Goal: Navigation & Orientation: Find specific page/section

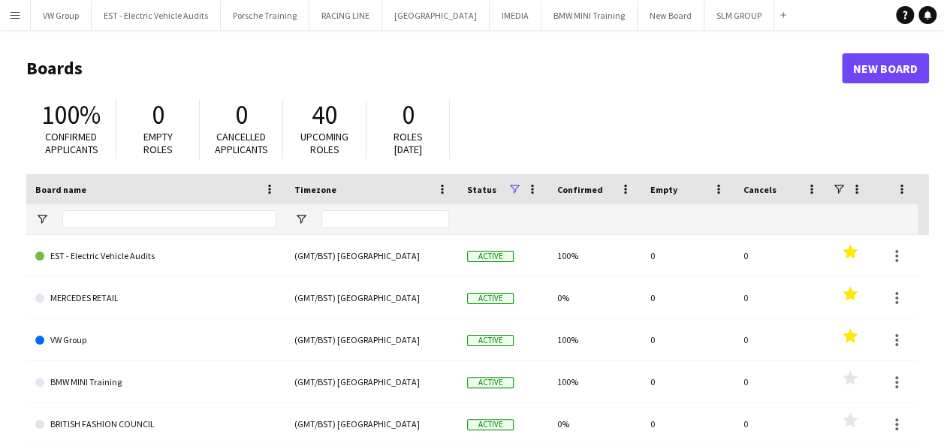
click at [11, 17] on app-icon "Menu" at bounding box center [15, 15] width 12 height 12
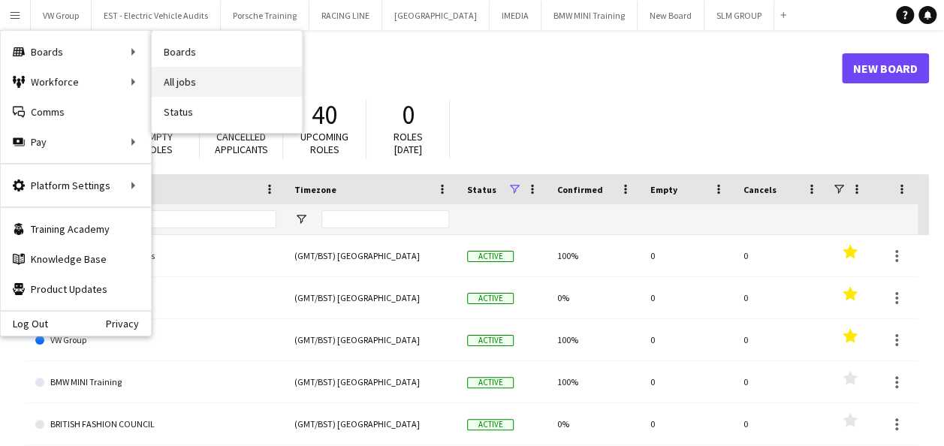
click at [186, 77] on link "All jobs" at bounding box center [227, 82] width 150 height 30
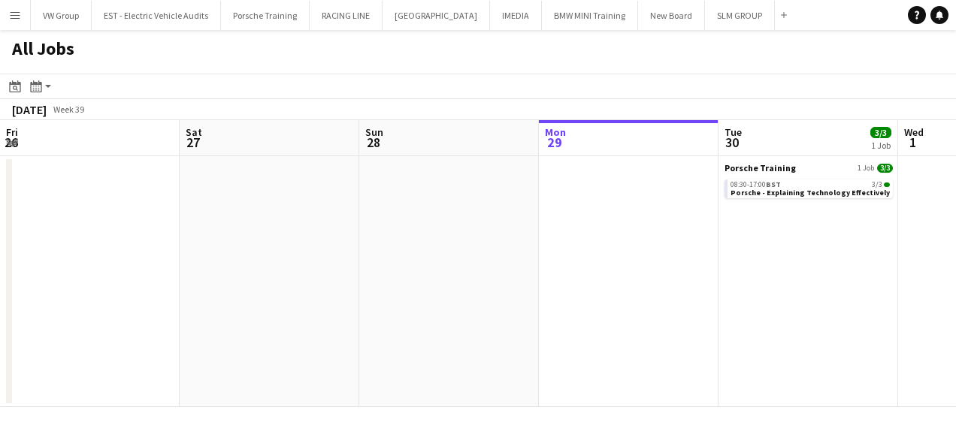
scroll to position [0, 359]
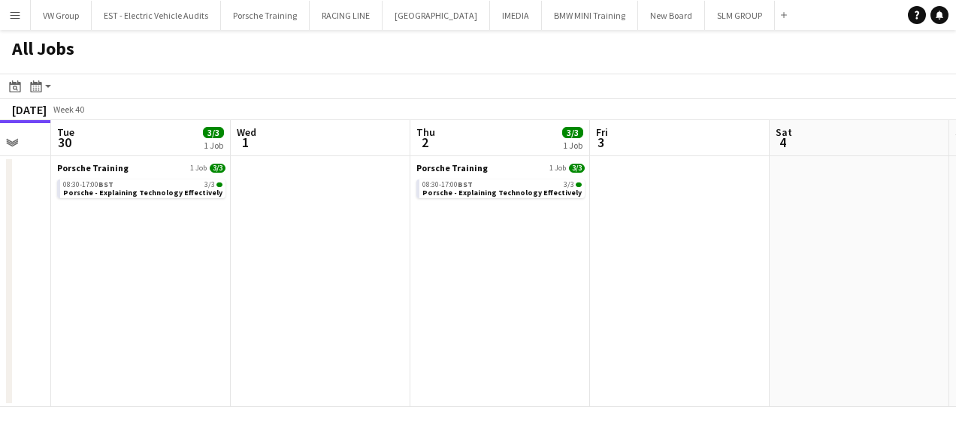
drag, startPoint x: 840, startPoint y: 259, endPoint x: 554, endPoint y: 301, distance: 288.6
click at [522, 313] on app-calendar-viewport "Fri 26 Sat 27 Sun 28 Mon 29 Tue 30 3/3 1 Job Wed 1 Thu 2 3/3 1 Job Fri 3 Sat 4 …" at bounding box center [478, 263] width 956 height 287
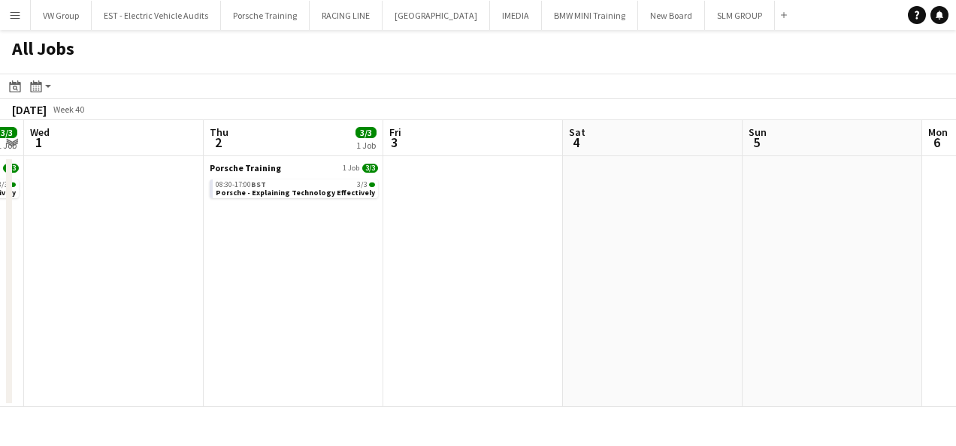
drag, startPoint x: 393, startPoint y: 328, endPoint x: 533, endPoint y: 293, distance: 144.1
click at [344, 346] on app-calendar-viewport "Sun 28 Mon 29 Tue 30 3/3 1 Job Wed 1 Thu 2 3/3 1 Job Fri 3 Sat 4 Sun 5 Mon 6 Tu…" at bounding box center [478, 263] width 956 height 287
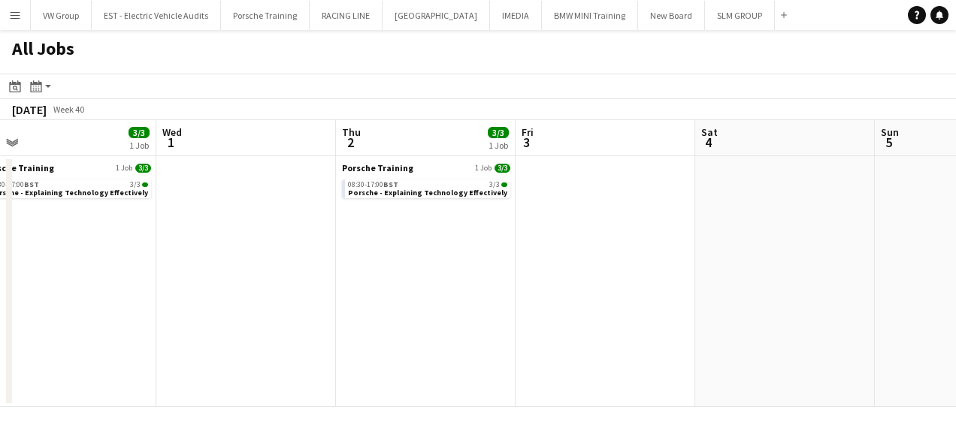
click at [416, 325] on app-all-jobs "All Jobs Date picker [DATE] [DATE] [DATE] M [DATE] T [DATE] W [DATE] T [DATE] F…" at bounding box center [478, 218] width 956 height 377
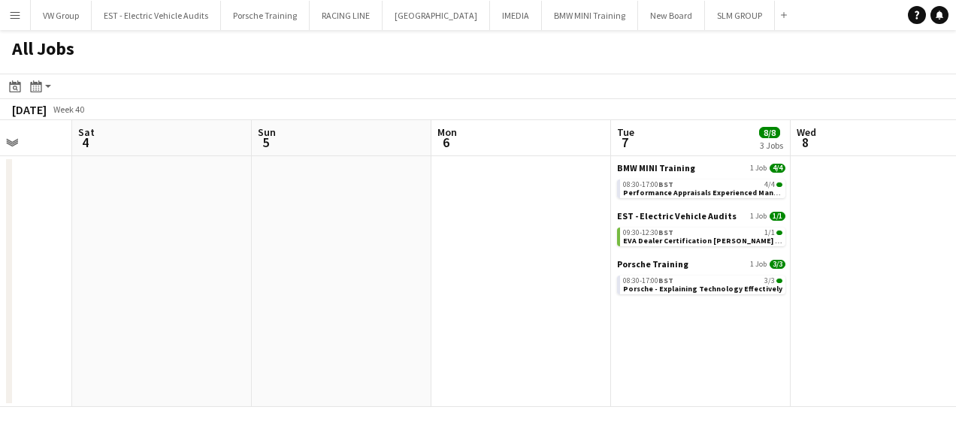
drag, startPoint x: 491, startPoint y: 305, endPoint x: 583, endPoint y: 296, distance: 92.8
click at [416, 323] on app-calendar-viewport "Tue 30 3/3 1 Job Wed 1 Thu 2 3/3 1 Job Fri 3 Sat 4 Sun 5 Mon 6 Tue 7 8/8 3 Jobs…" at bounding box center [478, 263] width 956 height 287
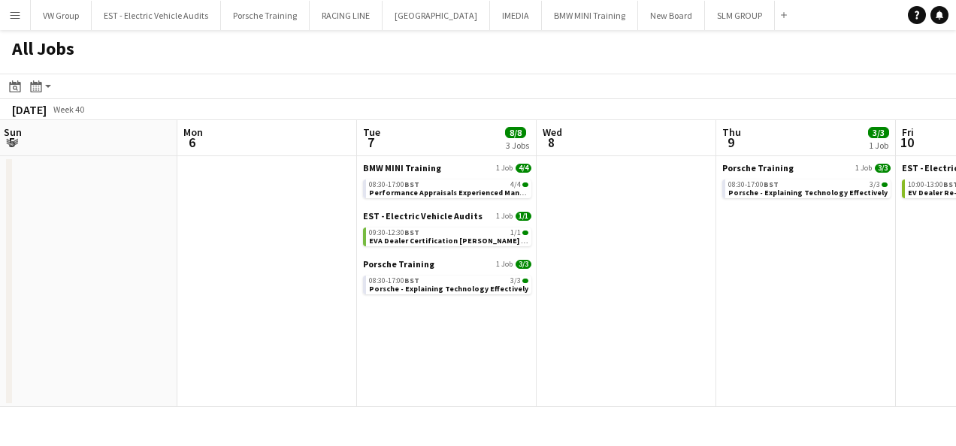
drag, startPoint x: 597, startPoint y: 337, endPoint x: 460, endPoint y: 355, distance: 138.7
click at [457, 356] on app-calendar-viewport "Thu 2 3/3 1 Job Fri 3 Sat 4 Sun 5 Mon 6 Tue 7 8/8 3 Jobs Wed 8 Thu 9 3/3 1 Job …" at bounding box center [478, 263] width 956 height 287
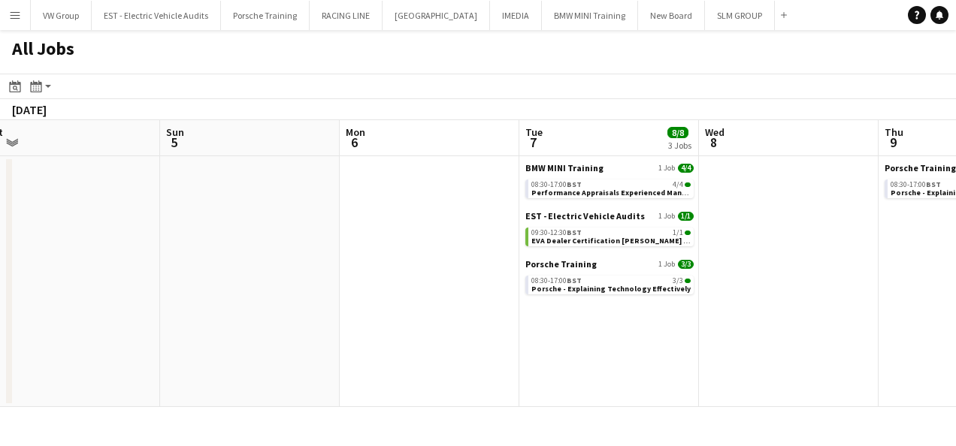
click at [490, 348] on app-all-jobs "All Jobs Date picker [DATE] [DATE] [DATE] M [DATE] T [DATE] W [DATE] T [DATE] F…" at bounding box center [478, 218] width 956 height 377
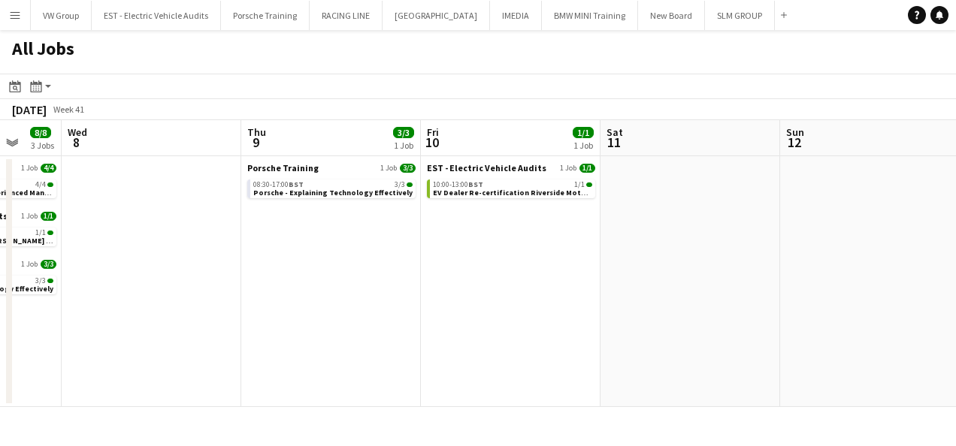
drag, startPoint x: 576, startPoint y: 319, endPoint x: 418, endPoint y: 333, distance: 159.1
click at [416, 334] on app-calendar-viewport "Sat 4 Sun 5 Mon 6 Tue 7 8/8 3 Jobs Wed 8 Thu 9 3/3 1 Job Fri 10 1/1 1 Job Sat 1…" at bounding box center [478, 263] width 956 height 287
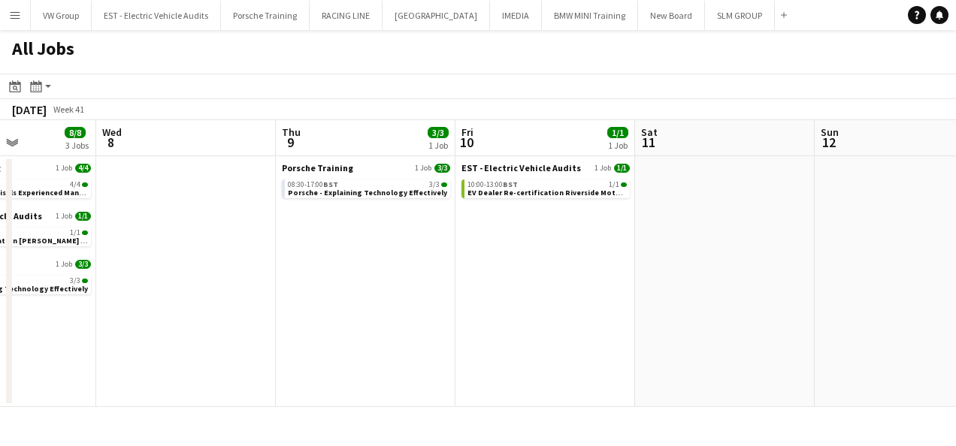
drag, startPoint x: 555, startPoint y: 315, endPoint x: 418, endPoint y: 348, distance: 141.4
click at [413, 349] on app-calendar-viewport "Sat 4 Sun 5 Mon 6 Tue 7 8/8 3 Jobs Wed 8 Thu 9 3/3 1 Job Fri 10 1/1 1 Job Sat 1…" at bounding box center [478, 263] width 956 height 287
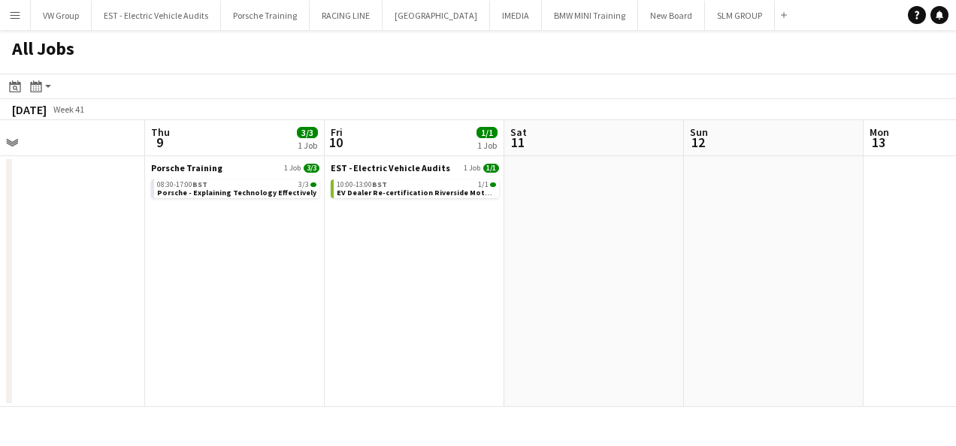
drag, startPoint x: 618, startPoint y: 322, endPoint x: 380, endPoint y: 364, distance: 241.8
click at [380, 364] on app-calendar-viewport "Mon 6 Tue 7 8/8 3 Jobs Wed 8 Thu 9 3/3 1 Job Fri 10 1/1 1 Job Sat 11 Sun 12 Mon…" at bounding box center [478, 263] width 956 height 287
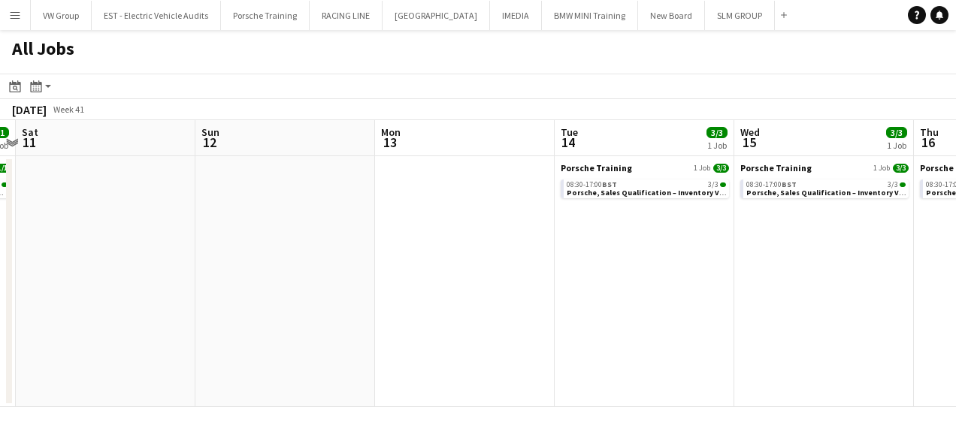
drag, startPoint x: 551, startPoint y: 313, endPoint x: 389, endPoint y: 340, distance: 163.8
click at [385, 342] on app-calendar-viewport "Wed 8 Thu 9 3/3 1 Job Fri 10 1/1 1 Job Sat 11 Sun 12 Mon 13 Tue 14 3/3 1 Job We…" at bounding box center [478, 263] width 956 height 287
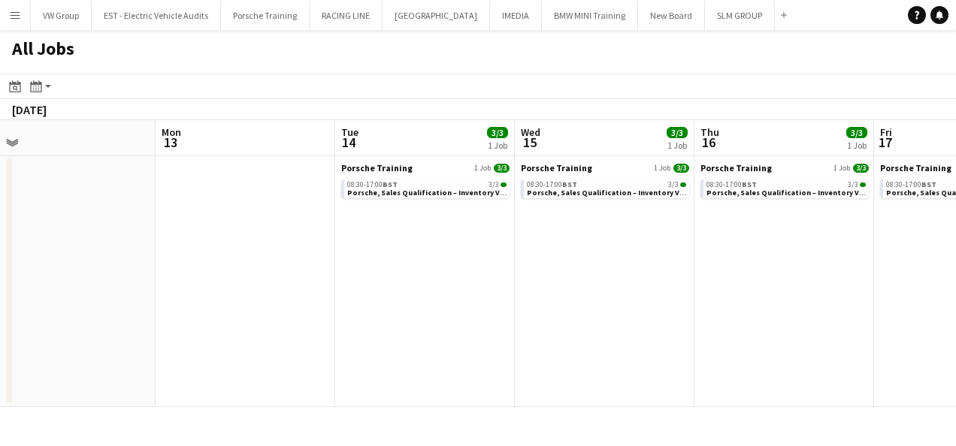
click at [448, 325] on app-all-jobs "All Jobs Date picker [DATE] [DATE] [DATE] M [DATE] T [DATE] W [DATE] T [DATE] F…" at bounding box center [478, 218] width 956 height 377
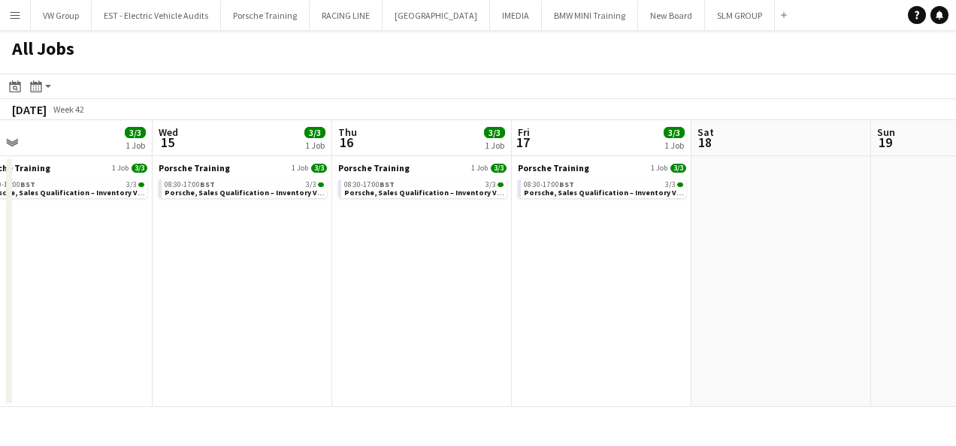
drag, startPoint x: 693, startPoint y: 268, endPoint x: 362, endPoint y: 336, distance: 337.4
click at [355, 343] on app-calendar-viewport "Sun 12 Mon 13 Tue 14 3/3 1 Job Wed 15 3/3 1 Job Thu 16 3/3 1 Job Fri 17 3/3 1 J…" at bounding box center [478, 263] width 956 height 287
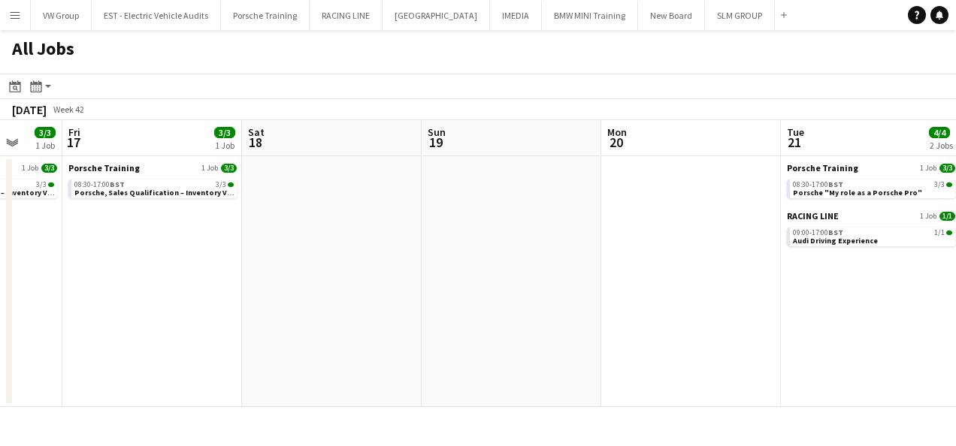
click at [353, 355] on app-all-jobs "All Jobs Date picker [DATE] [DATE] [DATE] M [DATE] T [DATE] W [DATE] T [DATE] F…" at bounding box center [478, 218] width 956 height 377
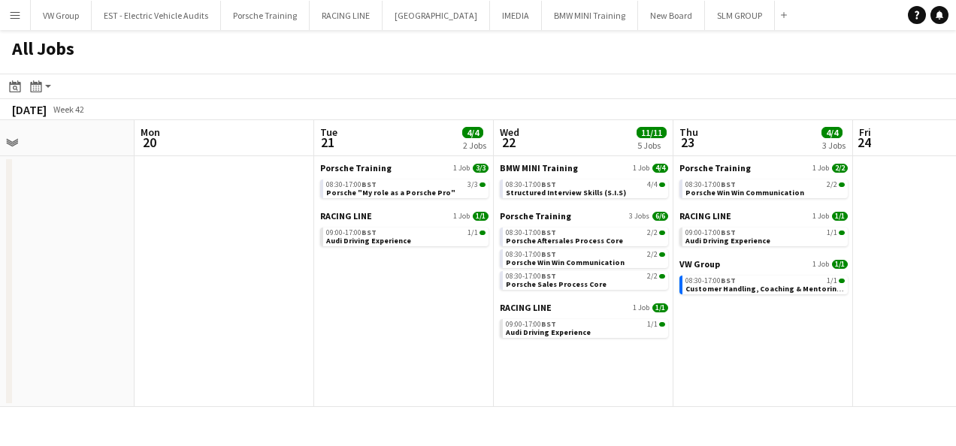
drag, startPoint x: 576, startPoint y: 326, endPoint x: 398, endPoint y: 352, distance: 180.0
click at [398, 352] on app-calendar-viewport "Thu 16 3/3 1 Job Fri 17 3/3 1 Job Sat 18 Sun 19 Mon 20 Tue 21 4/4 2 Jobs Wed 22…" at bounding box center [478, 263] width 956 height 287
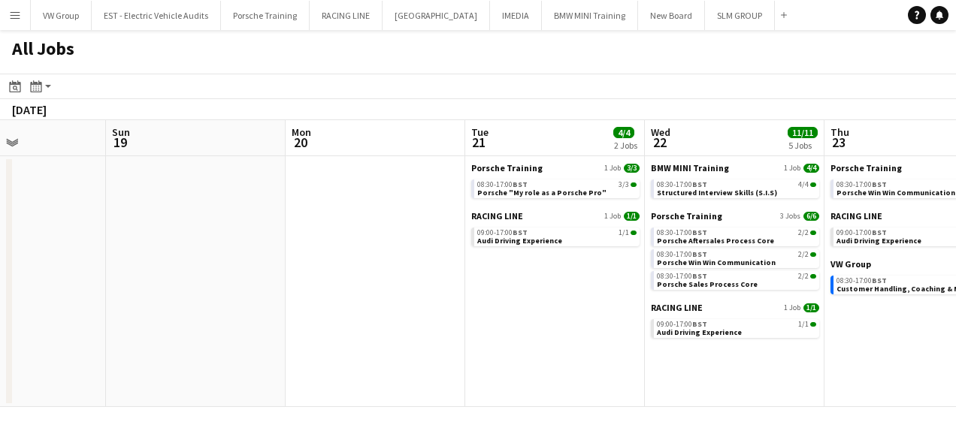
drag, startPoint x: 645, startPoint y: 326, endPoint x: 493, endPoint y: 343, distance: 153.4
click at [488, 344] on app-calendar-viewport "Thu 16 3/3 1 Job Fri 17 3/3 1 Job Sat 18 Sun 19 Mon 20 Tue 21 4/4 2 Jobs Wed 22…" at bounding box center [478, 263] width 956 height 287
